Goal: Find specific page/section: Find specific page/section

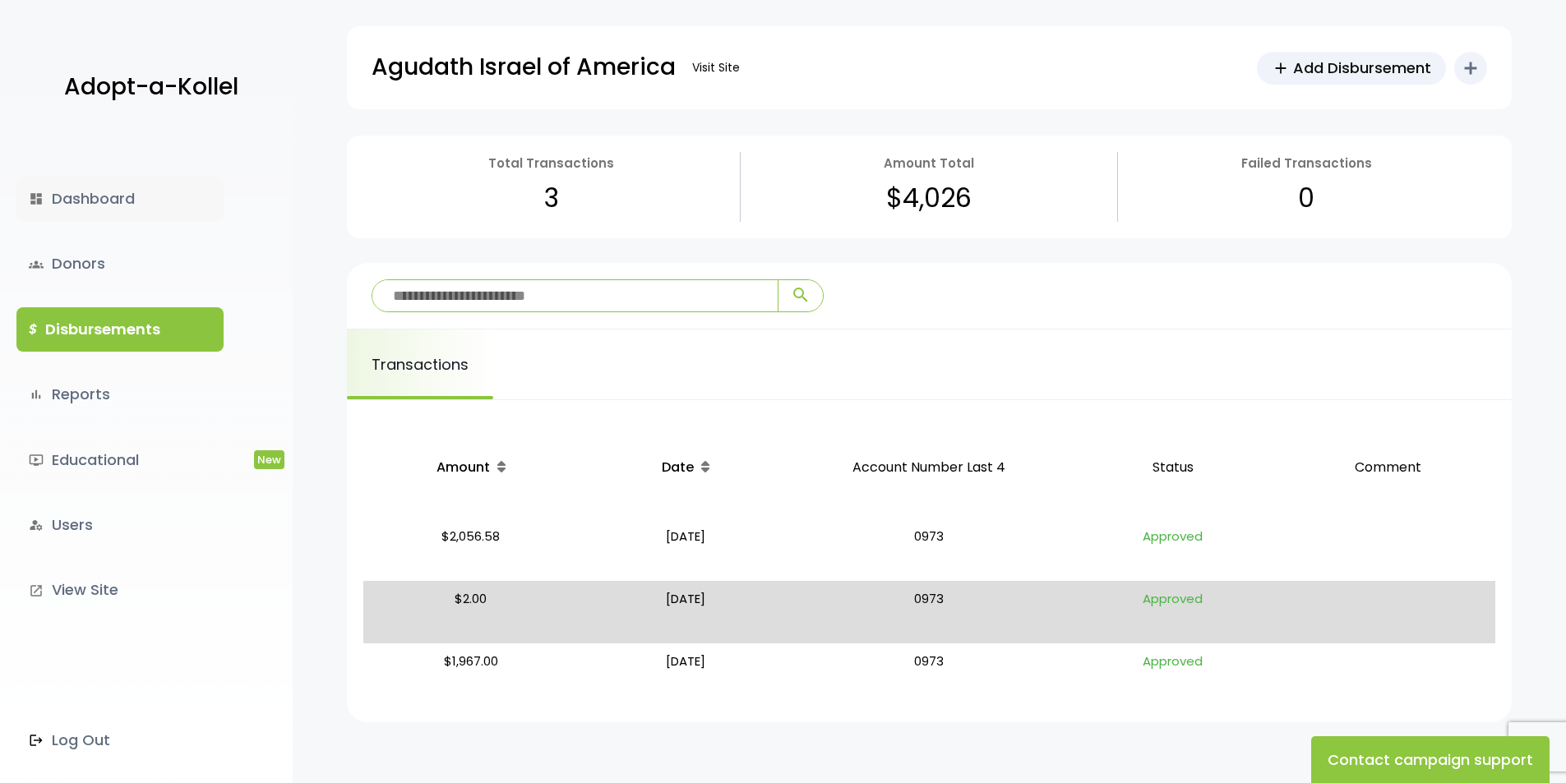
click at [90, 219] on link "dashboard Dashboard" at bounding box center [119, 199] width 207 height 44
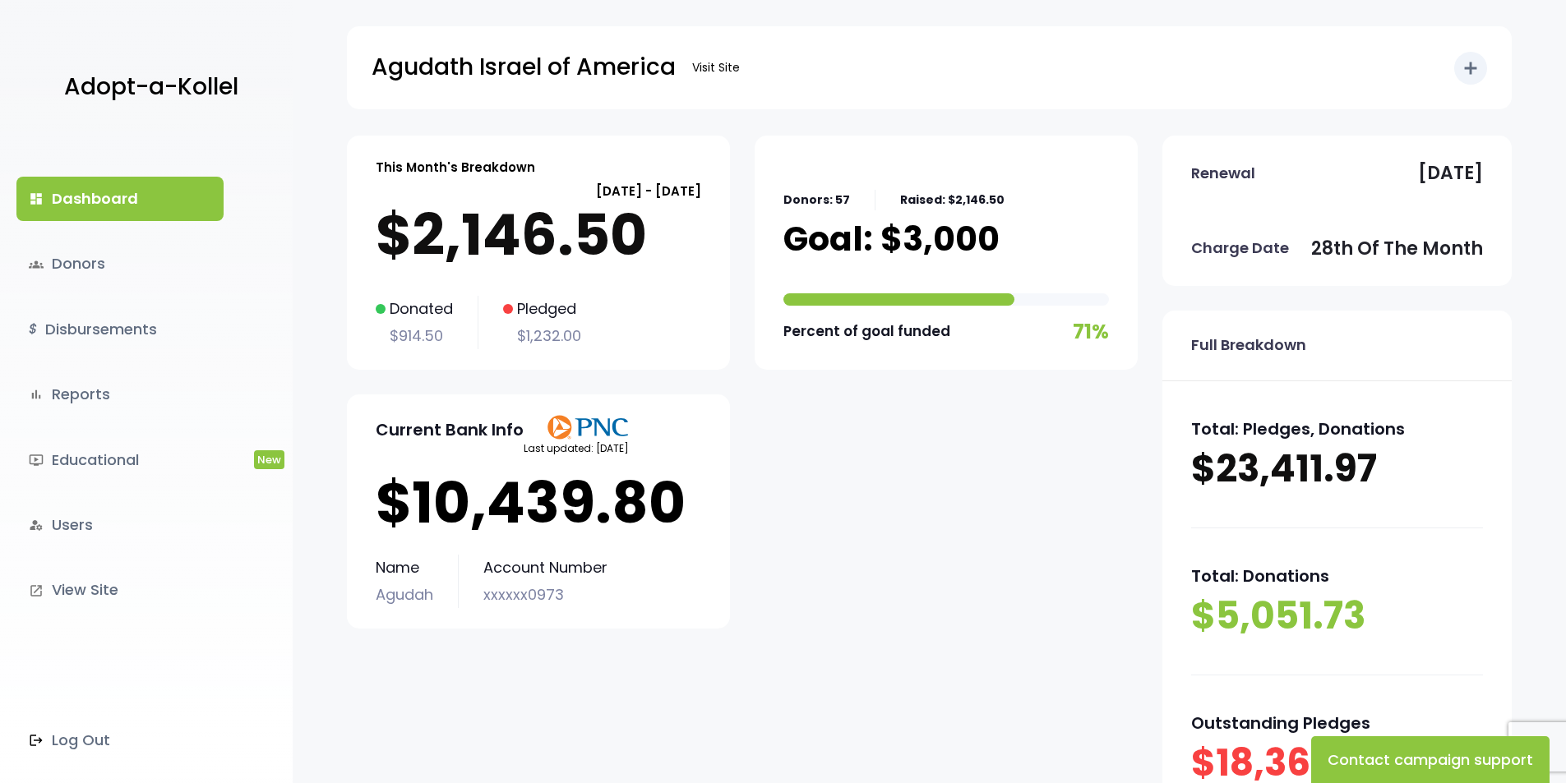
click at [78, 239] on div "dashboard Dashboard groups Donors $ Disbursements bar_chart Reports ondemand_vi…" at bounding box center [146, 460] width 293 height 648
click at [77, 252] on link "groups Donors" at bounding box center [119, 264] width 207 height 44
